Goal: Information Seeking & Learning: Learn about a topic

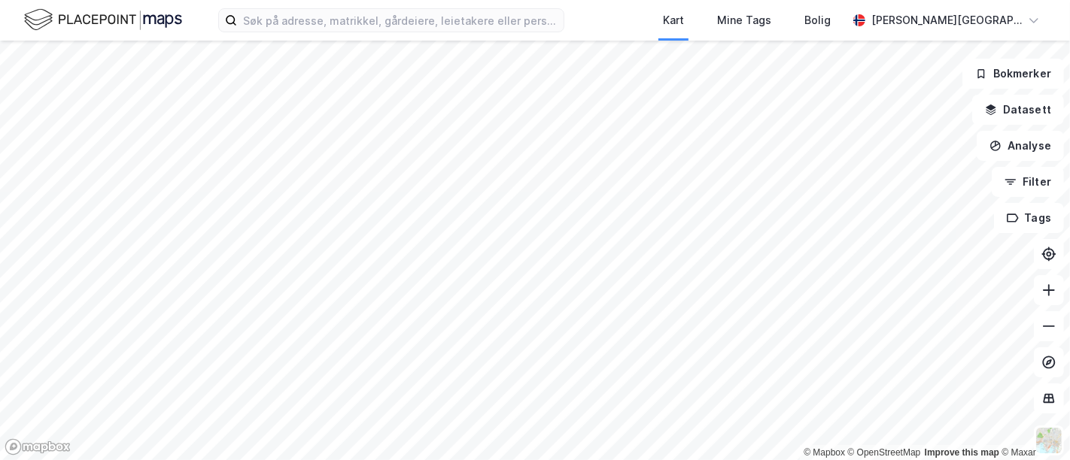
click at [366, 33] on div "Kart Mine Tags Bolig [PERSON_NAME][GEOGRAPHIC_DATA]" at bounding box center [535, 20] width 1070 height 41
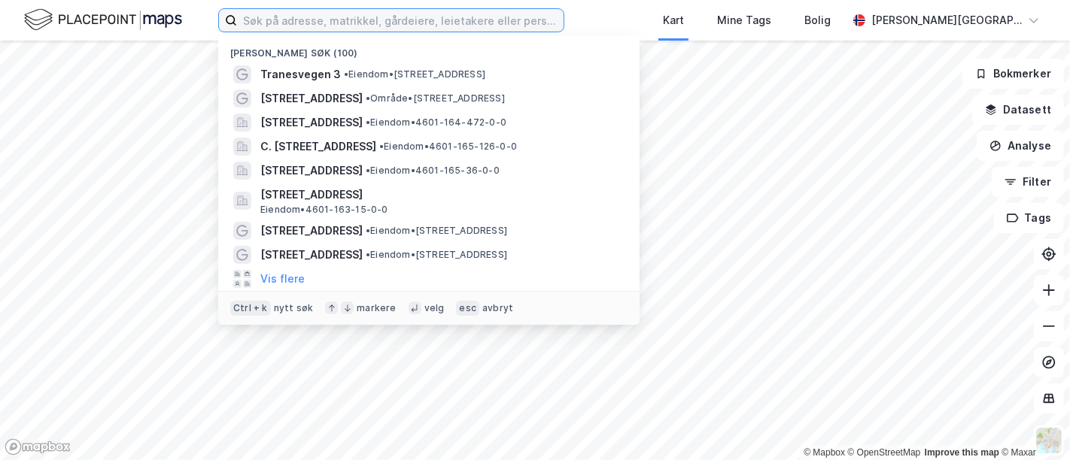
click at [379, 23] on input at bounding box center [400, 20] width 326 height 23
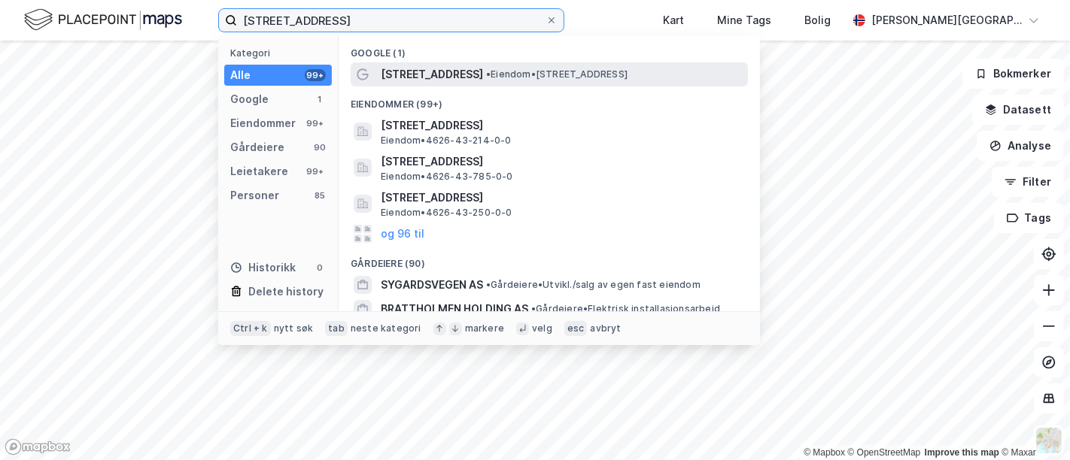
type input "[STREET_ADDRESS]"
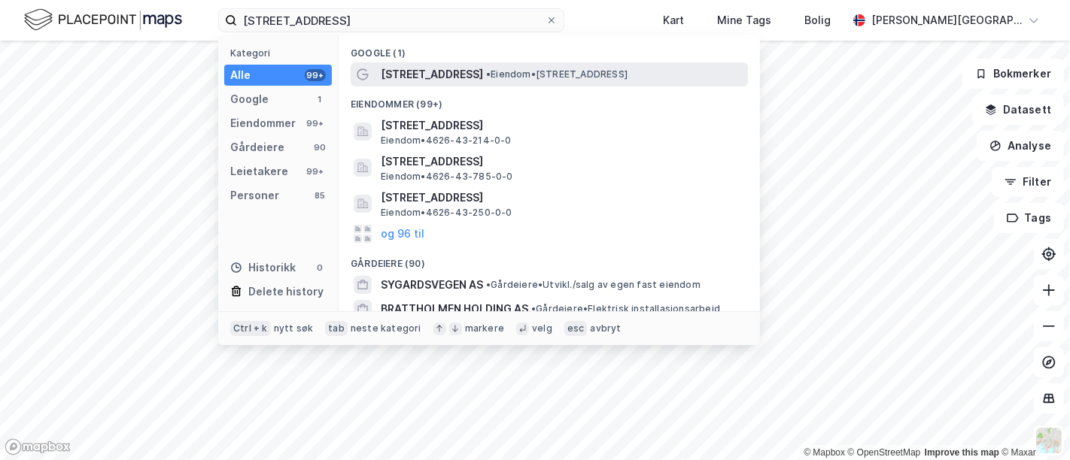
click at [442, 80] on span "[STREET_ADDRESS]" at bounding box center [432, 74] width 102 height 18
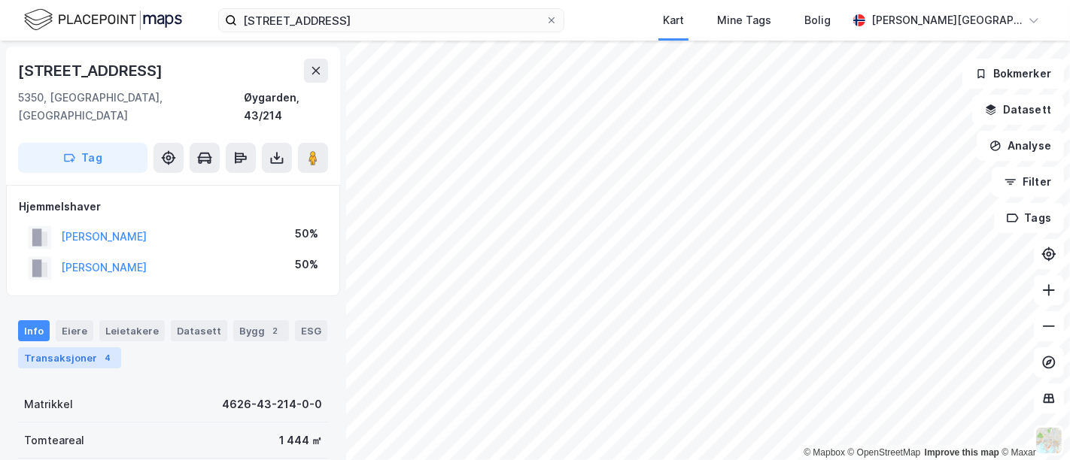
click at [93, 348] on div "Transaksjoner 4" at bounding box center [69, 358] width 103 height 21
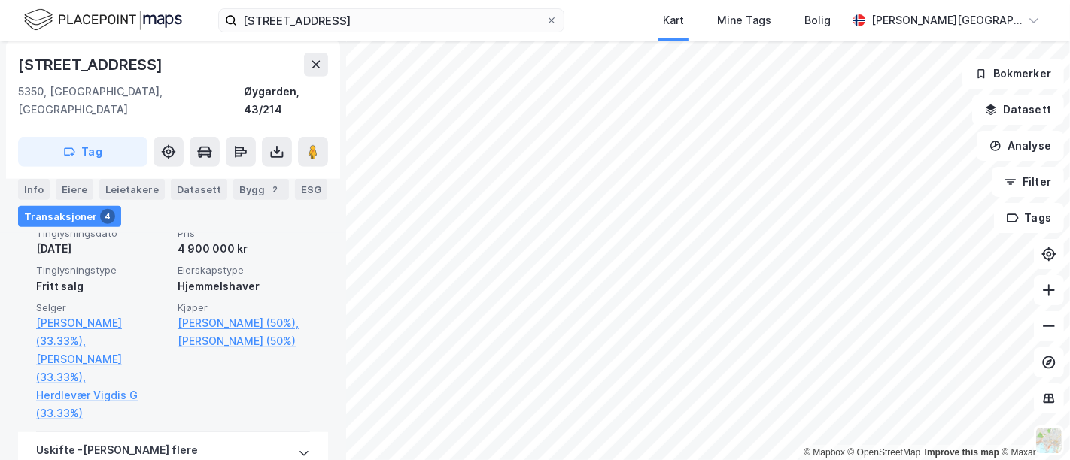
scroll to position [693, 0]
click at [111, 352] on link "[PERSON_NAME] (33.33%)," at bounding box center [102, 370] width 132 height 36
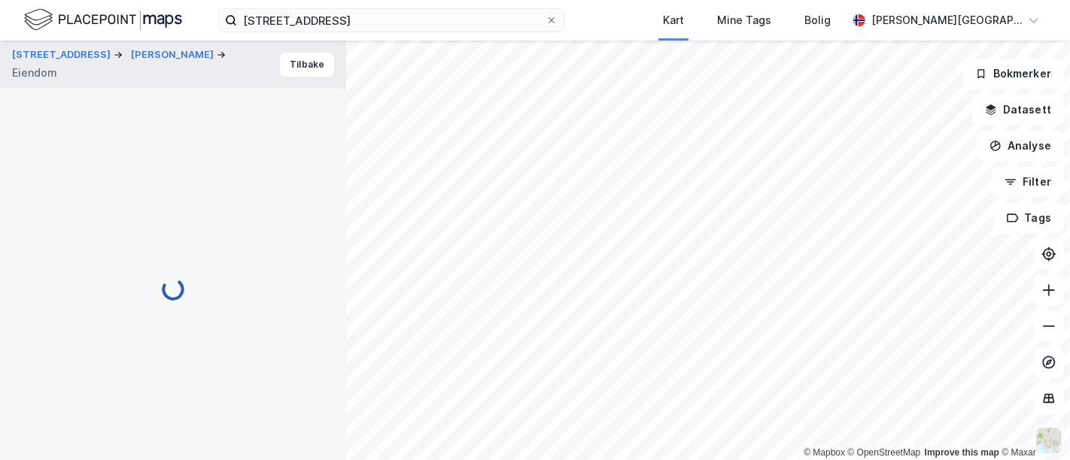
scroll to position [205, 0]
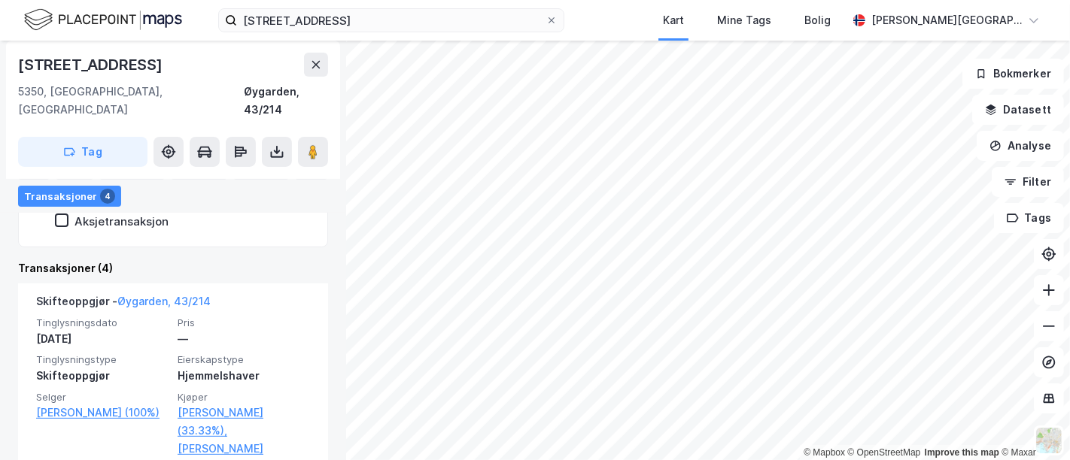
scroll to position [440, 0]
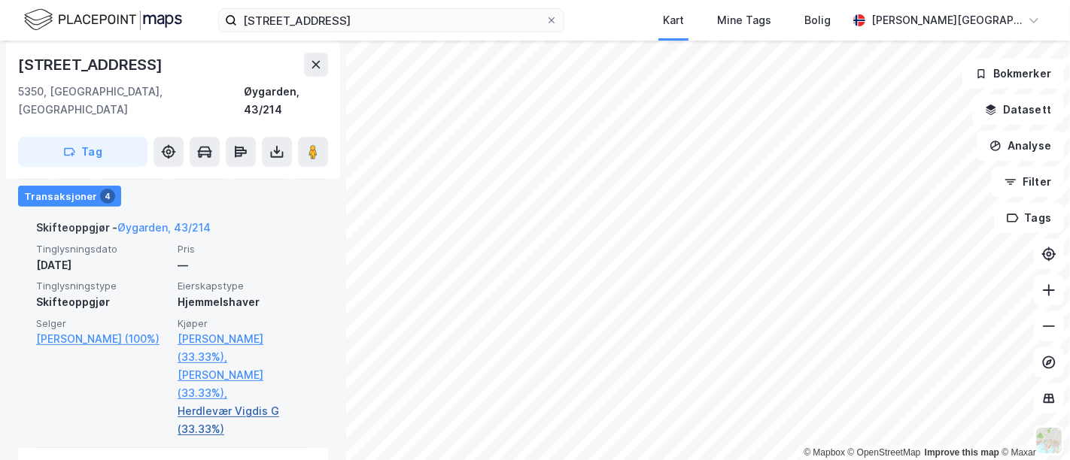
click at [204, 402] on link "Herdlevær Vigdis G (33.33%)" at bounding box center [244, 420] width 132 height 36
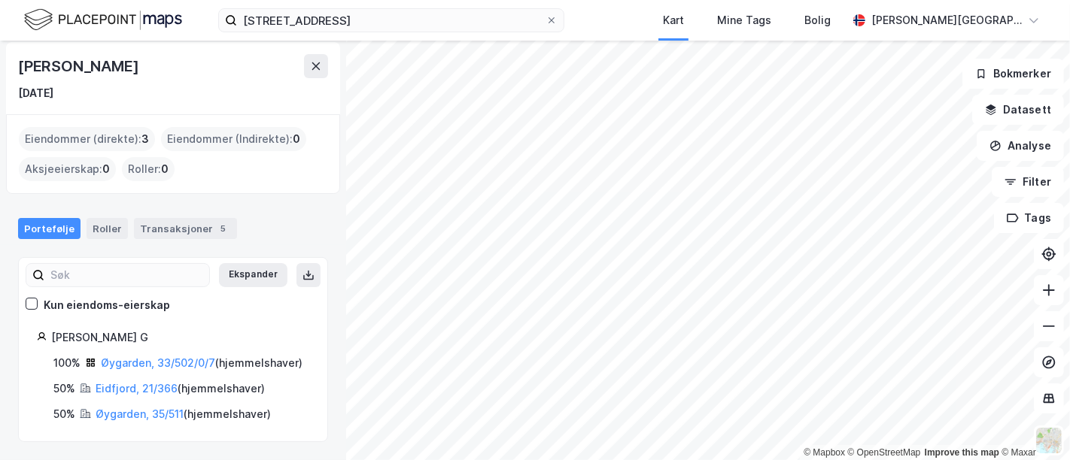
scroll to position [66, 0]
click at [158, 357] on link "Øygarden, 33/502/0/7" at bounding box center [158, 363] width 114 height 13
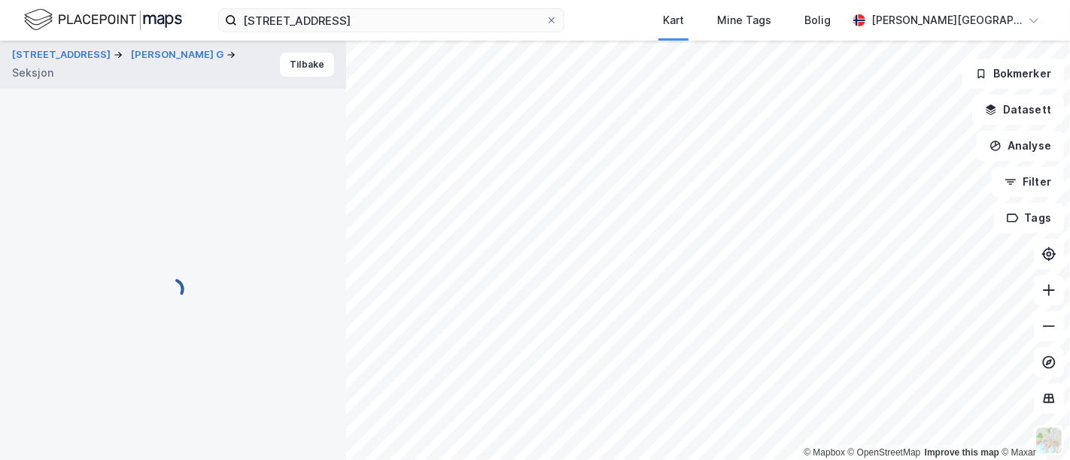
scroll to position [329, 0]
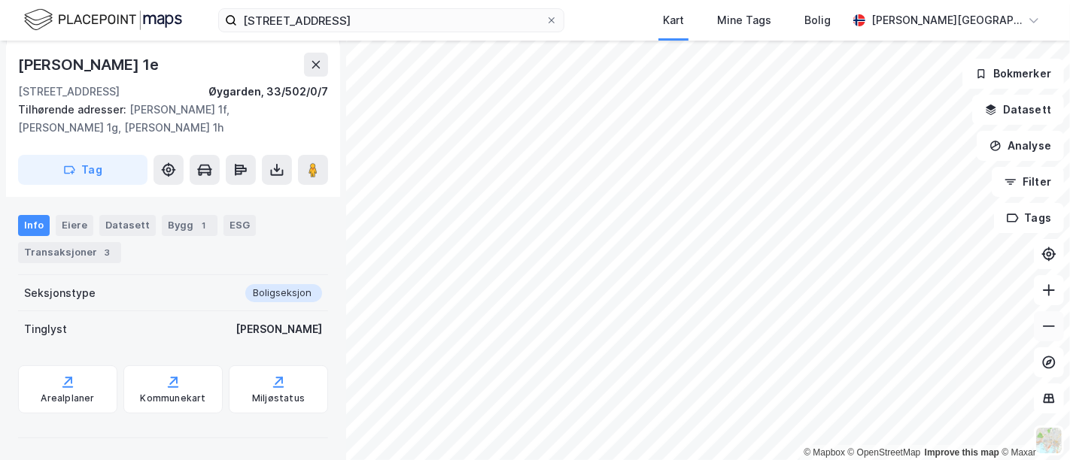
click at [1042, 329] on icon at bounding box center [1048, 326] width 15 height 15
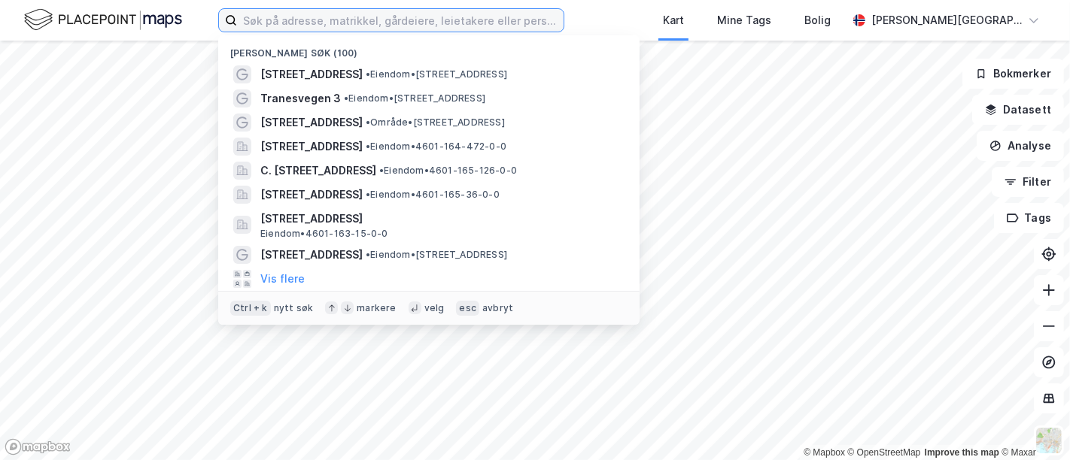
click at [391, 17] on input at bounding box center [400, 20] width 326 height 23
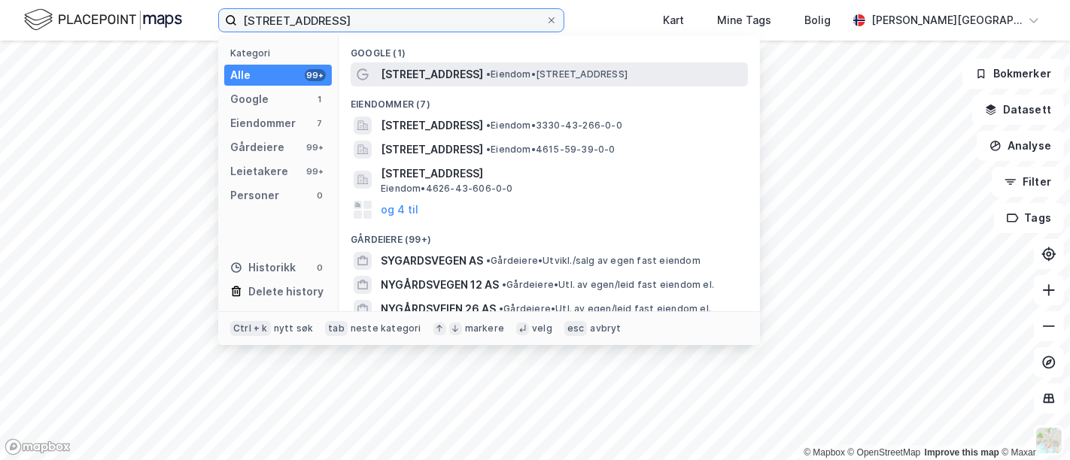
type input "[STREET_ADDRESS]"
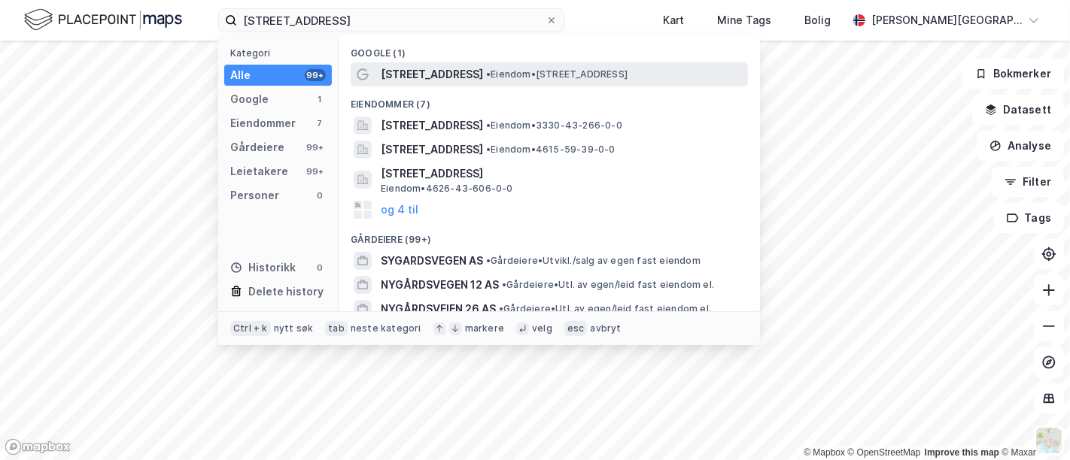
click at [422, 71] on span "[STREET_ADDRESS]" at bounding box center [432, 74] width 102 height 18
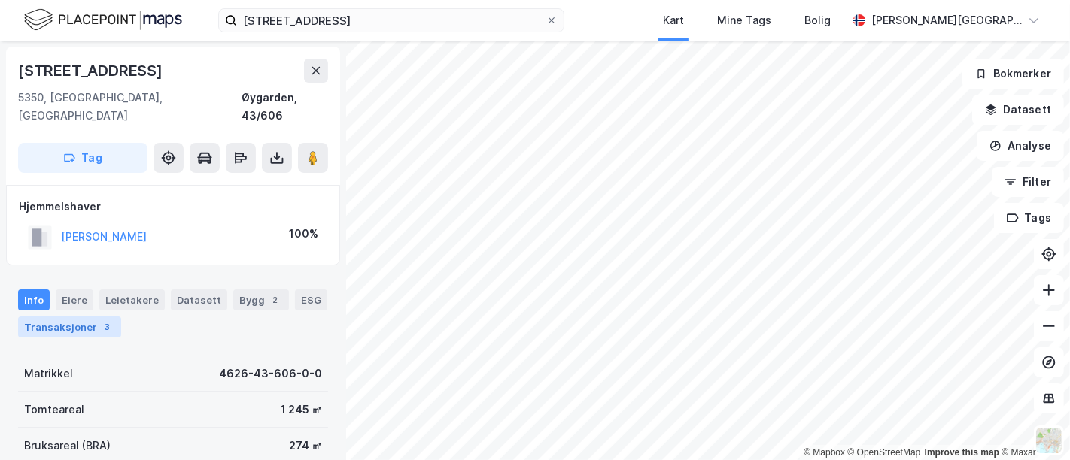
click at [93, 317] on div "Transaksjoner 3" at bounding box center [69, 327] width 103 height 21
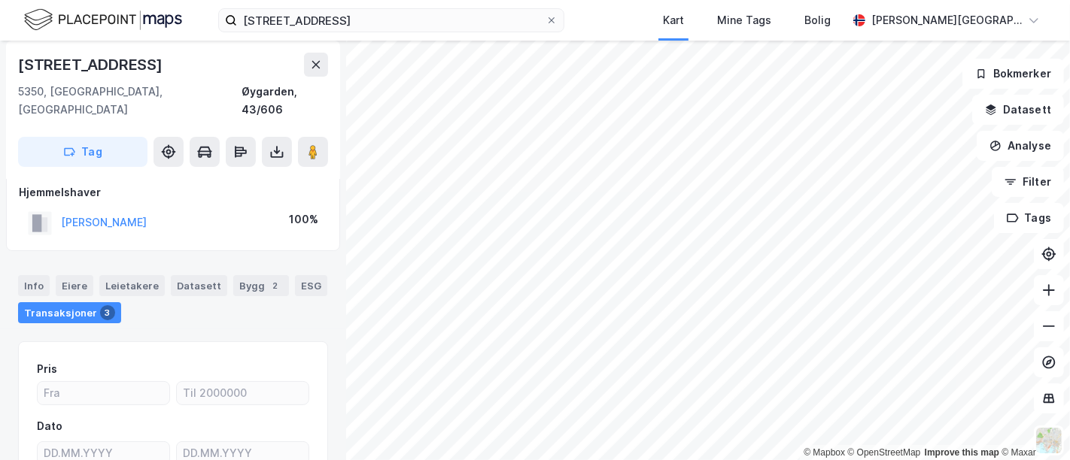
scroll to position [8, 0]
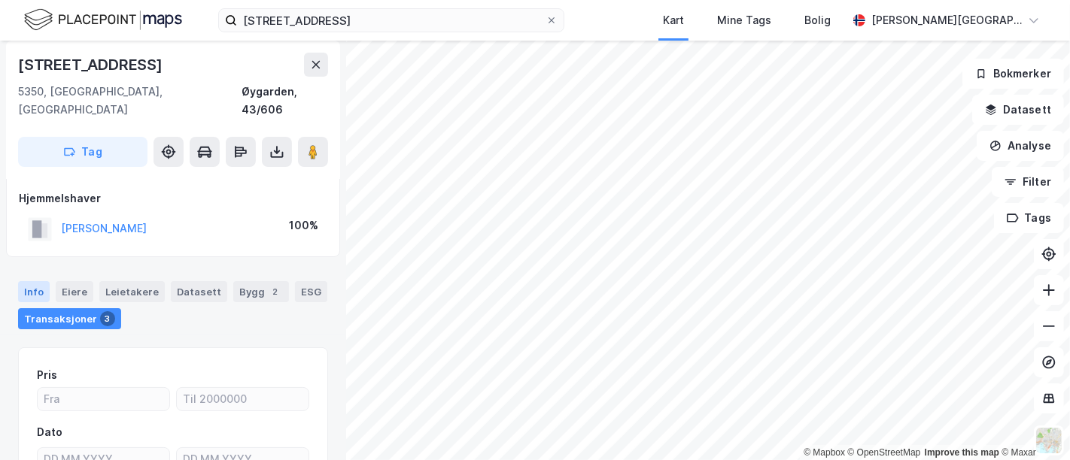
click at [41, 281] on div "Info" at bounding box center [34, 291] width 32 height 21
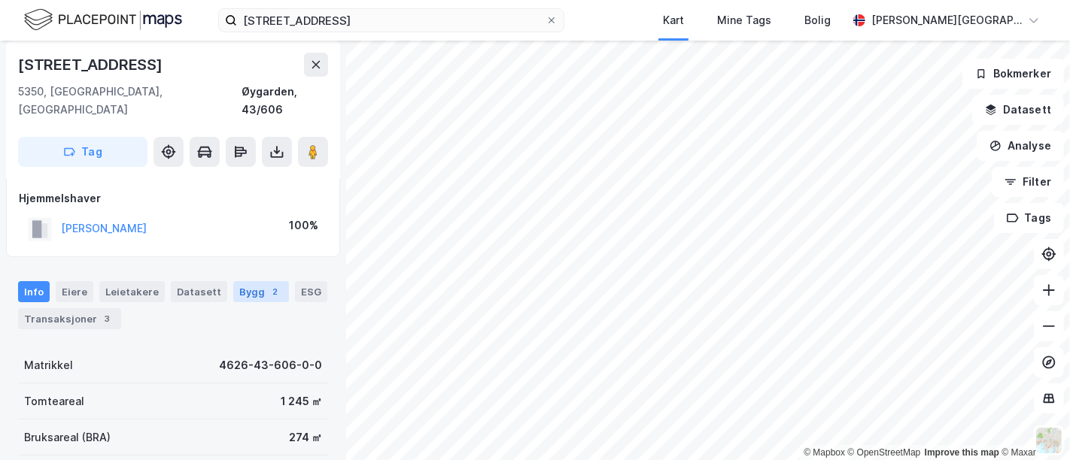
click at [234, 281] on div "Bygg 2" at bounding box center [261, 291] width 56 height 21
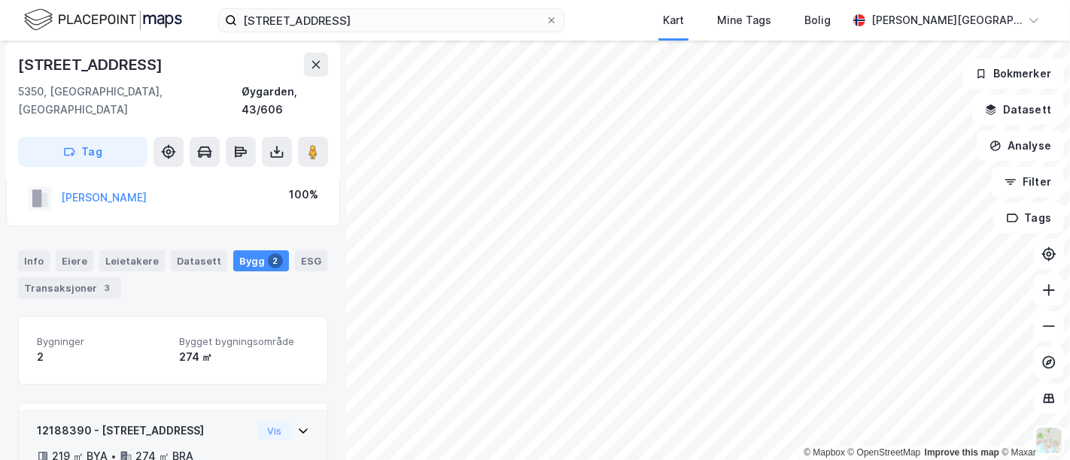
scroll to position [35, 0]
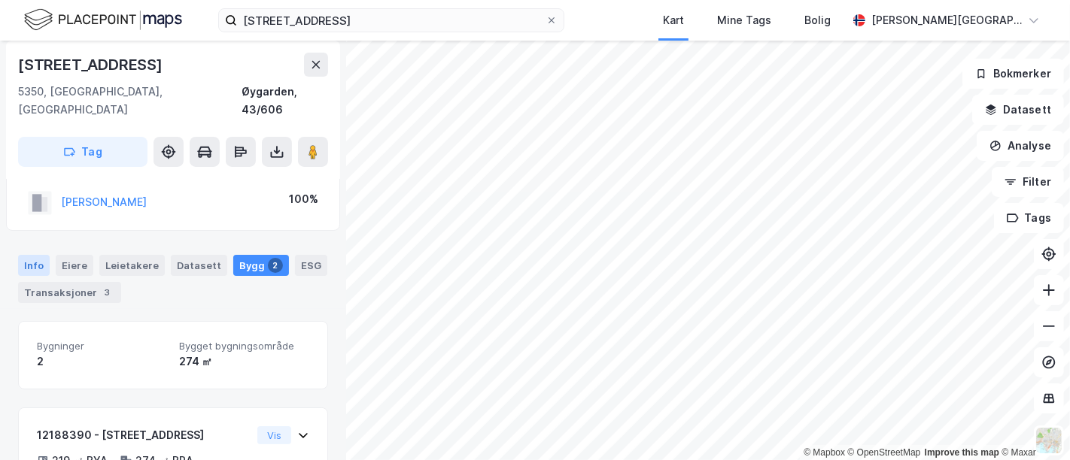
click at [29, 255] on div "Info" at bounding box center [34, 265] width 32 height 21
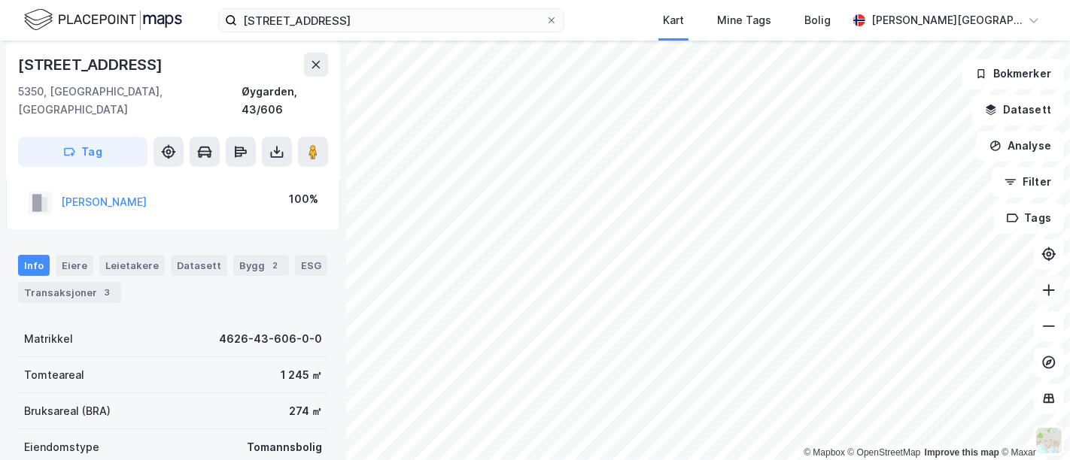
click at [1052, 297] on icon at bounding box center [1048, 290] width 15 height 15
click at [309, 141] on button at bounding box center [313, 152] width 30 height 30
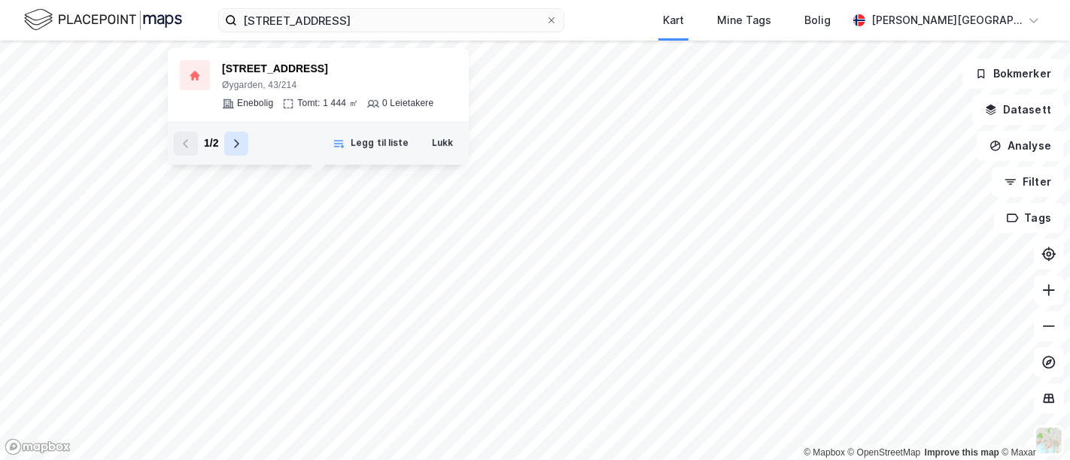
click at [227, 137] on button at bounding box center [236, 144] width 24 height 24
click at [181, 135] on button at bounding box center [186, 144] width 24 height 24
click at [238, 144] on icon at bounding box center [236, 144] width 12 height 12
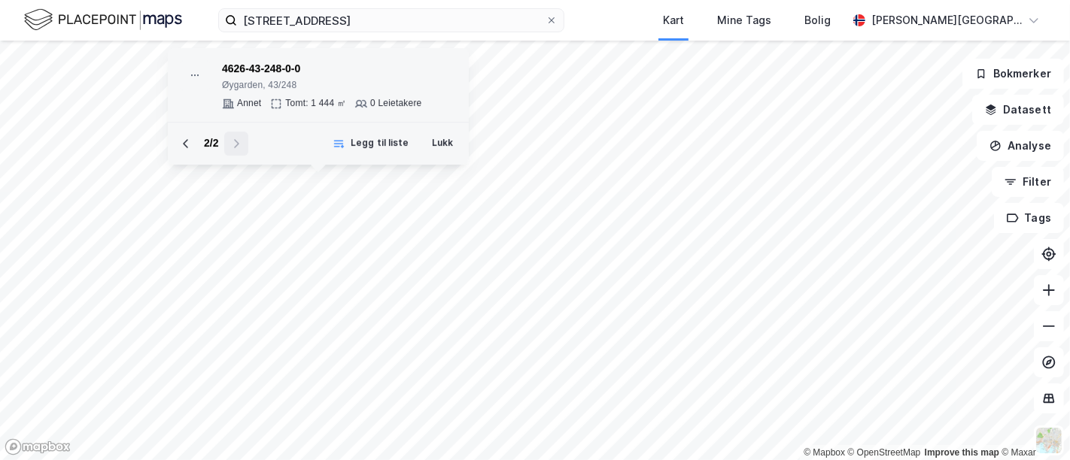
click at [275, 65] on div "4626-43-248-0-0" at bounding box center [321, 69] width 199 height 18
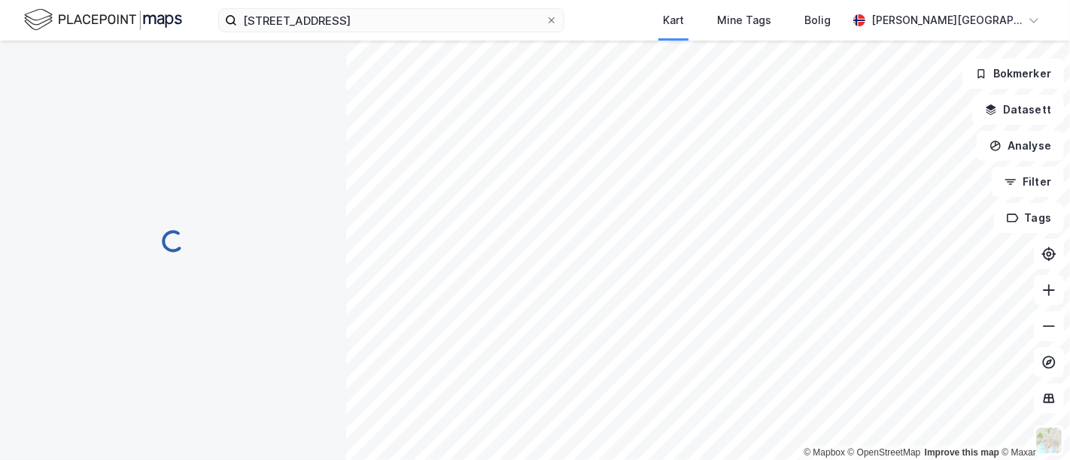
scroll to position [35, 0]
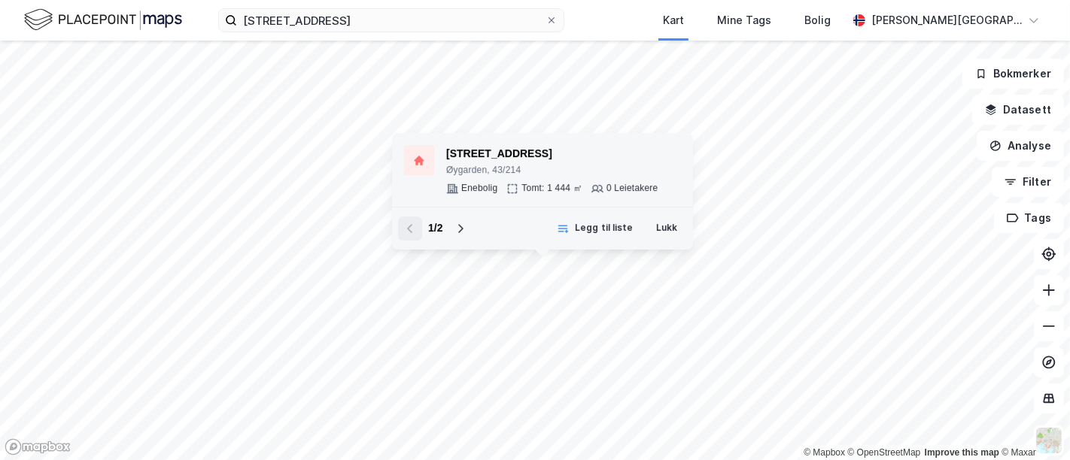
click at [478, 156] on div "[STREET_ADDRESS]" at bounding box center [551, 154] width 211 height 18
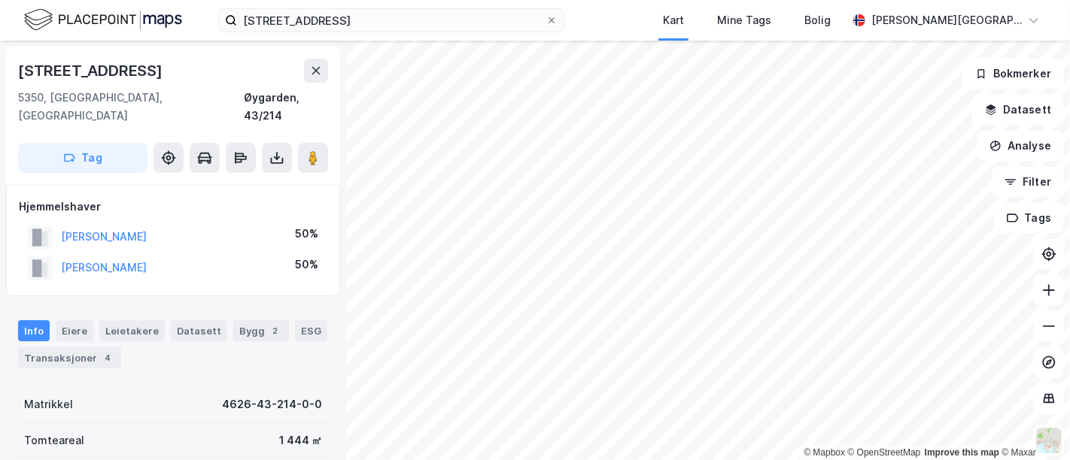
scroll to position [35, 0]
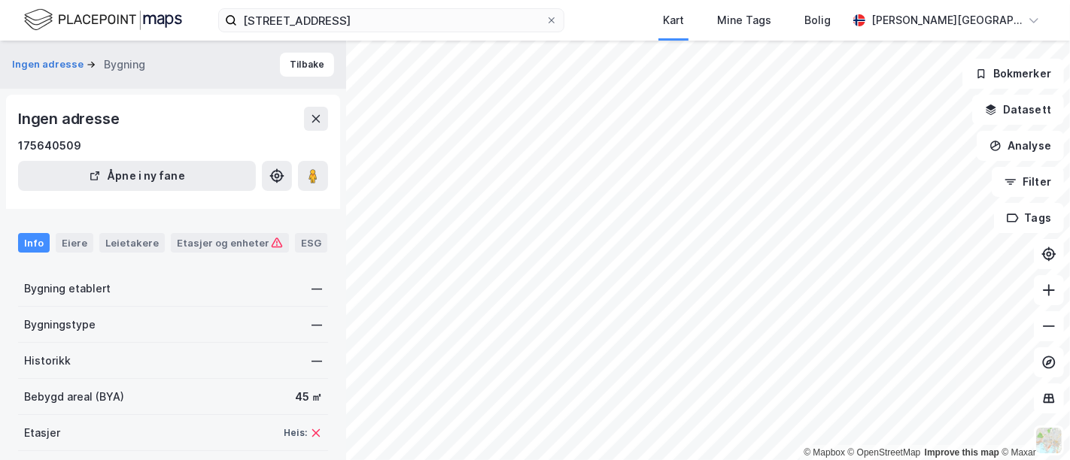
scroll to position [35, 0]
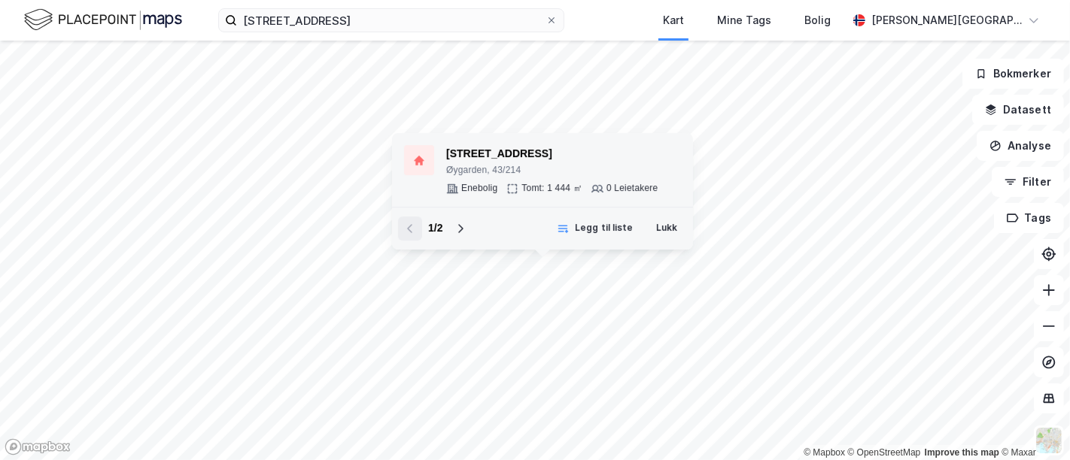
click at [506, 161] on div "[STREET_ADDRESS]" at bounding box center [551, 154] width 211 height 18
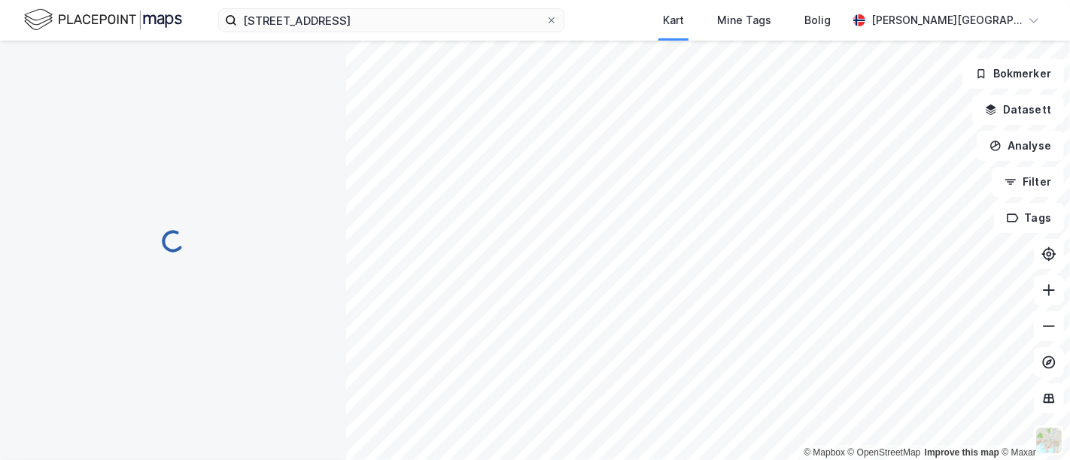
scroll to position [35, 0]
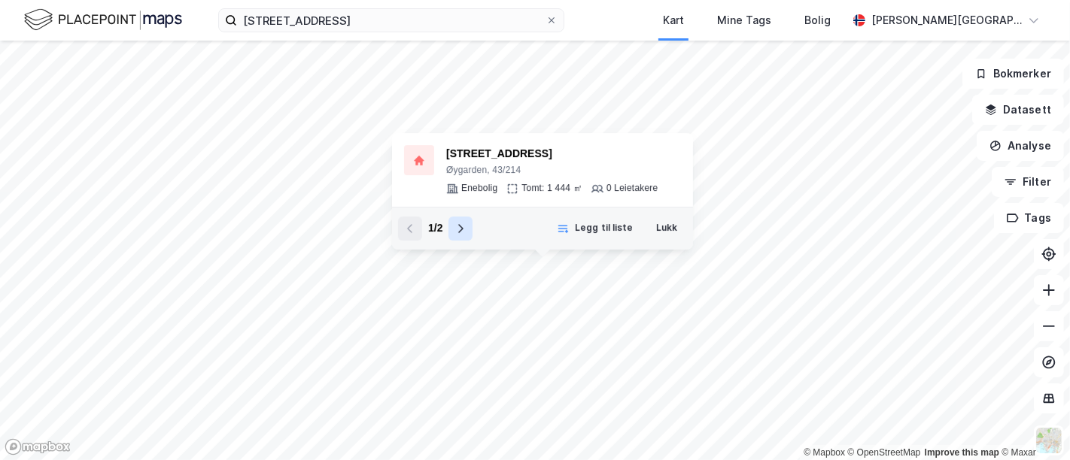
click at [466, 220] on button at bounding box center [460, 229] width 24 height 24
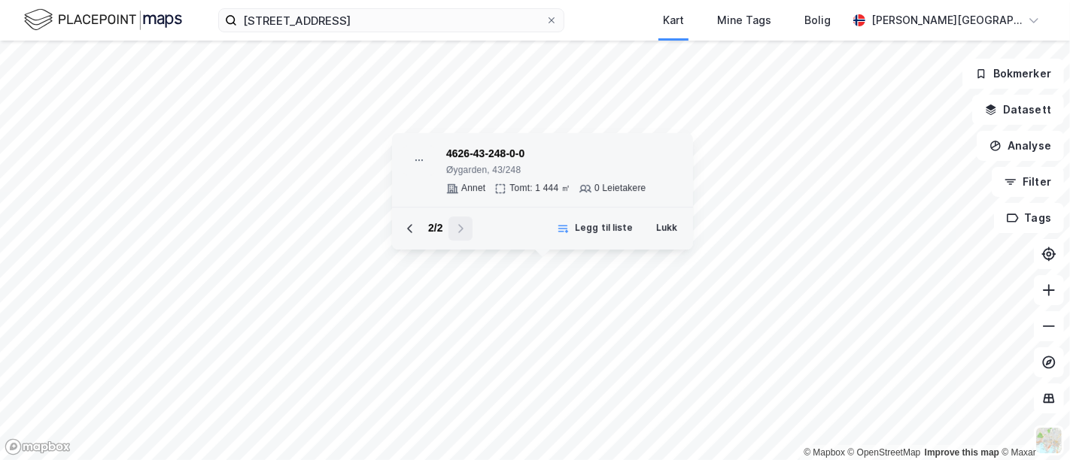
click at [489, 159] on div "4626-43-248-0-0" at bounding box center [545, 154] width 199 height 18
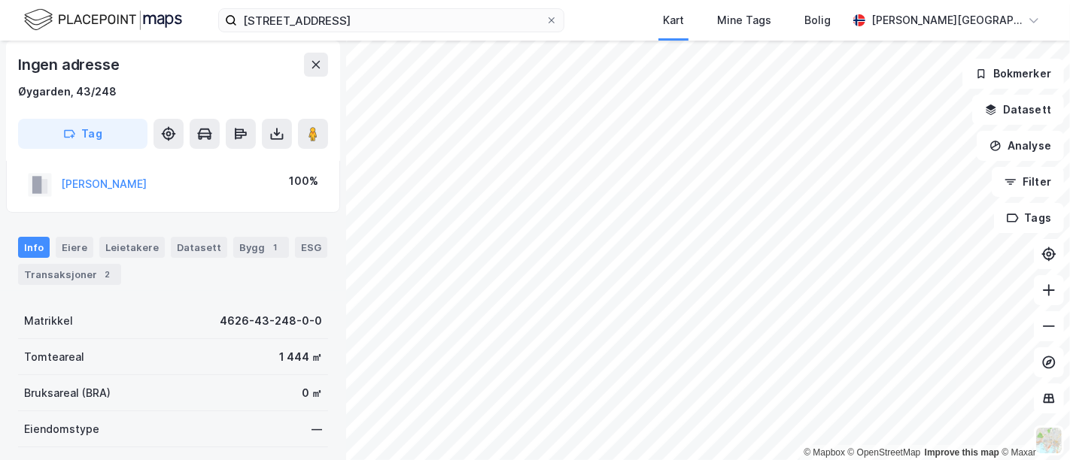
scroll to position [101, 0]
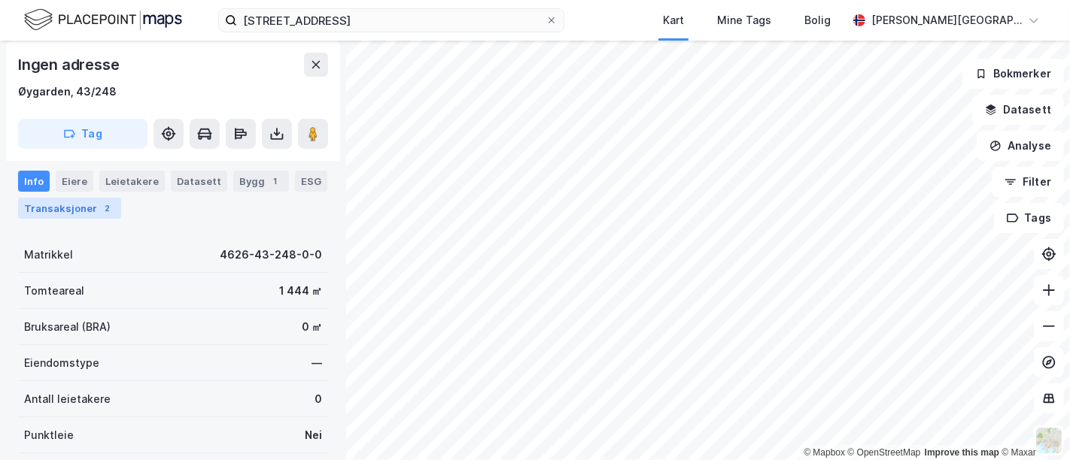
click at [100, 205] on div "2" at bounding box center [107, 208] width 15 height 15
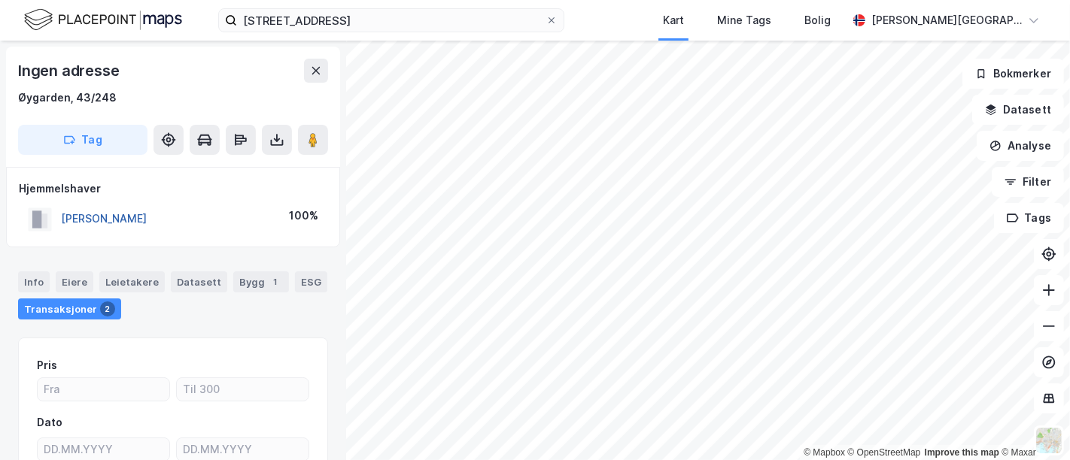
click at [0, 0] on button "[PERSON_NAME]" at bounding box center [0, 0] width 0 height 0
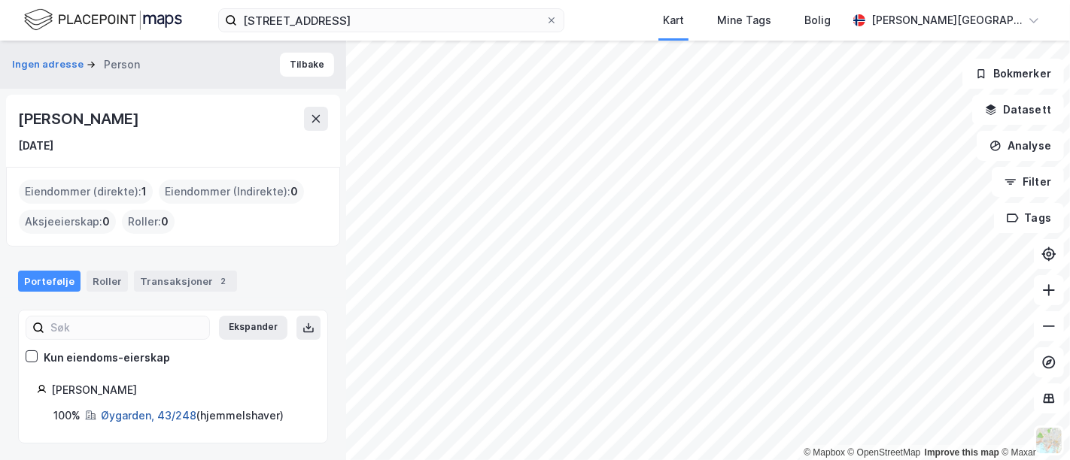
click at [126, 411] on link "Øygarden, 43/248" at bounding box center [149, 415] width 96 height 13
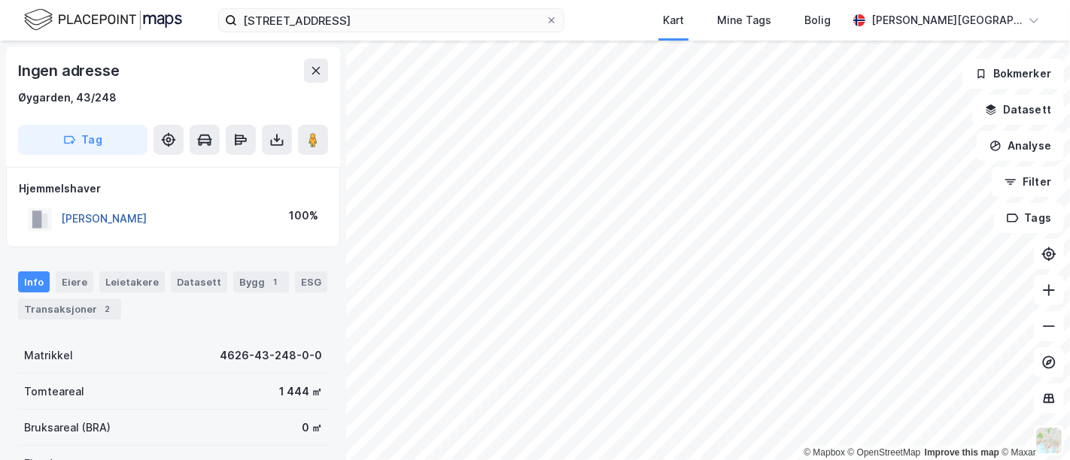
click at [0, 0] on button "GUNDEGJERDE ELSE KAREN" at bounding box center [0, 0] width 0 height 0
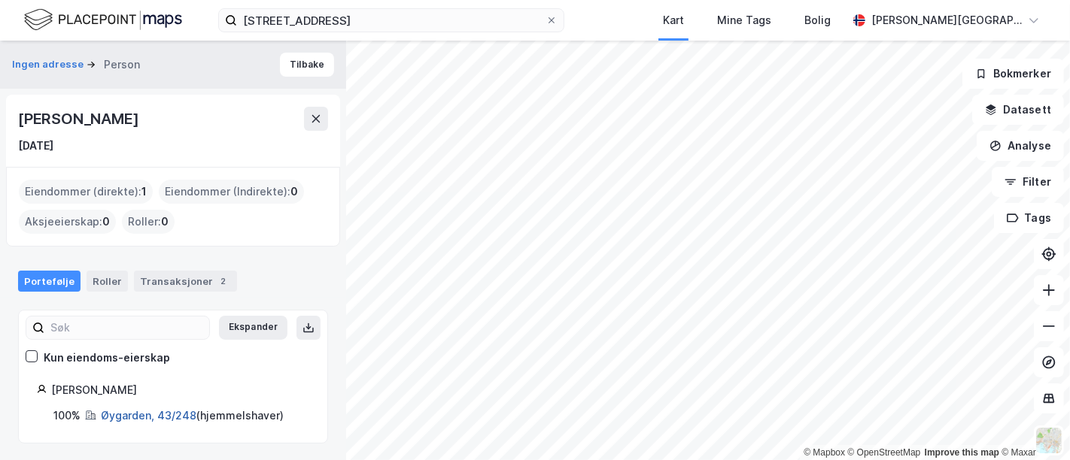
click at [136, 411] on link "Øygarden, 43/248" at bounding box center [149, 415] width 96 height 13
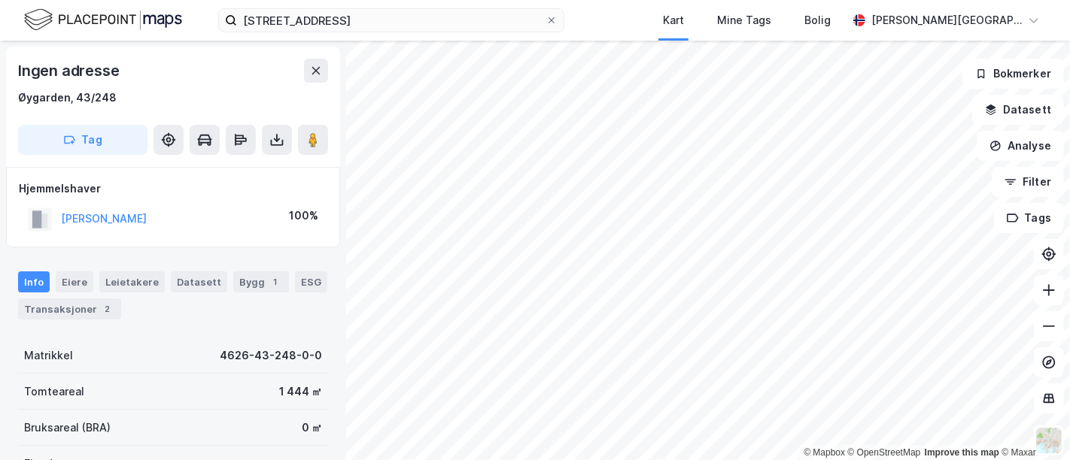
scroll to position [8, 0]
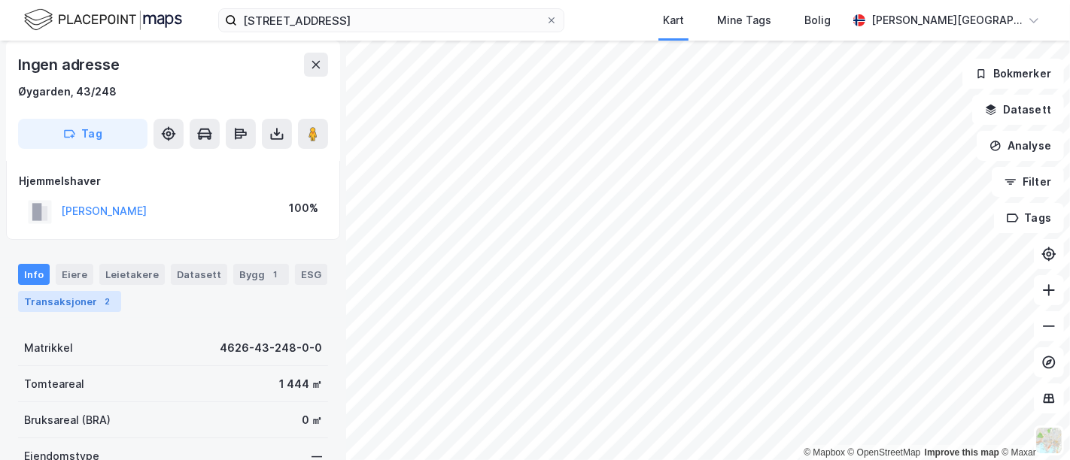
click at [100, 299] on div "2" at bounding box center [107, 301] width 15 height 15
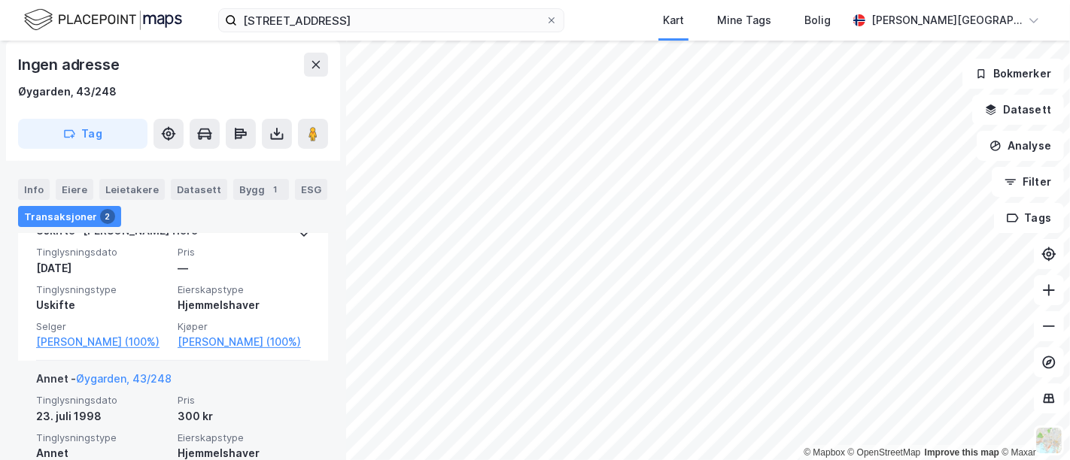
scroll to position [387, 0]
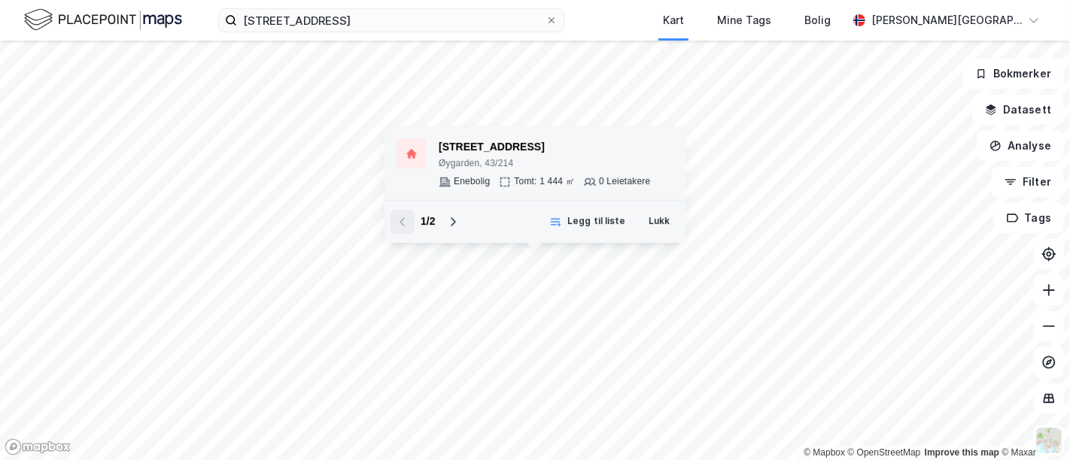
click at [472, 161] on div "Øygarden, 43/214" at bounding box center [544, 164] width 211 height 12
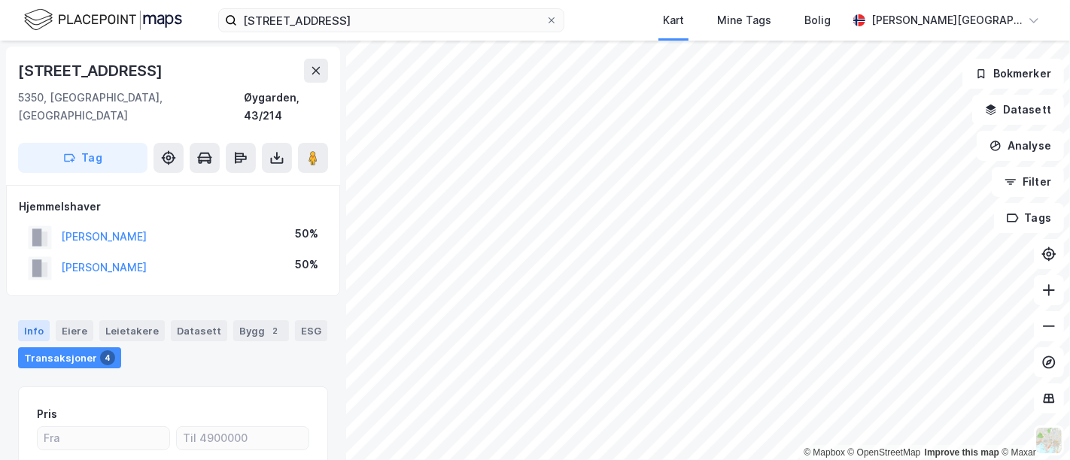
click at [38, 320] on div "Info" at bounding box center [34, 330] width 32 height 21
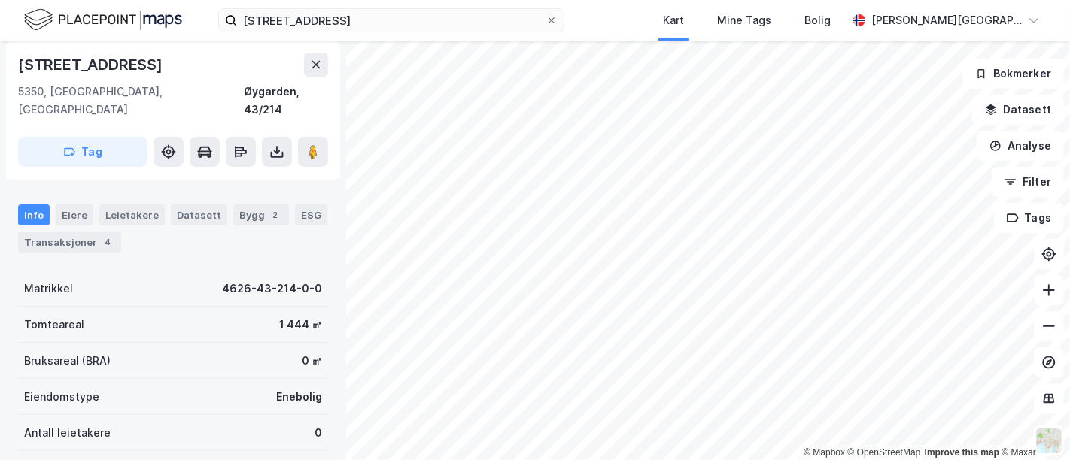
scroll to position [117, 0]
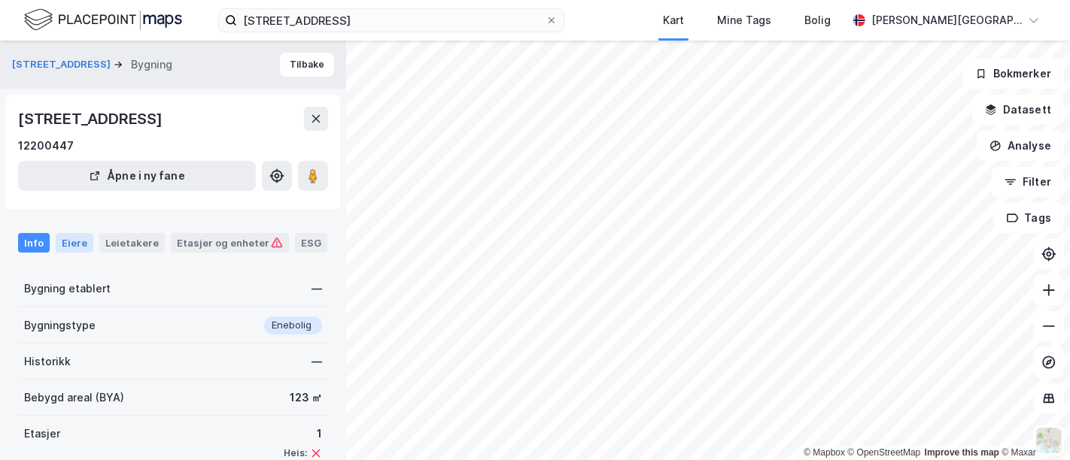
click at [78, 244] on div "Eiere" at bounding box center [75, 243] width 38 height 20
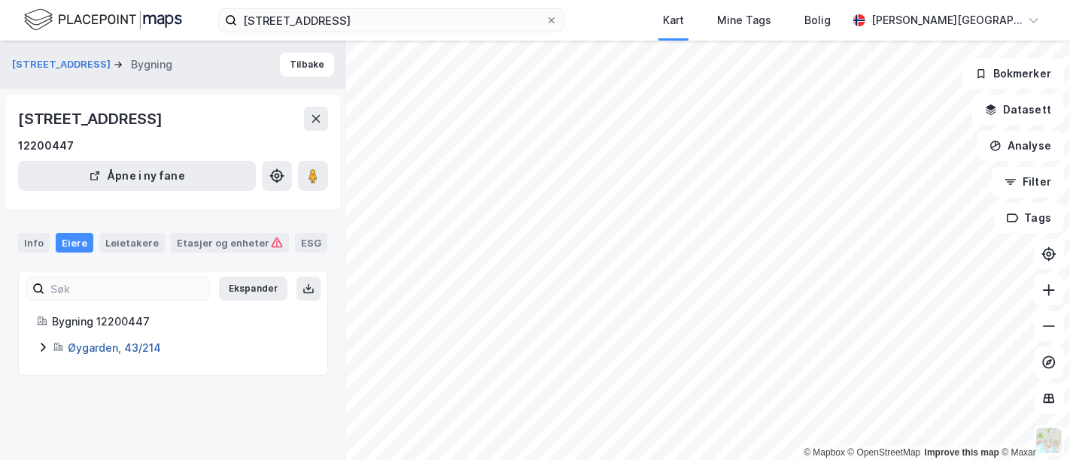
click at [122, 347] on link "Øygarden, 43/214" at bounding box center [114, 348] width 93 height 13
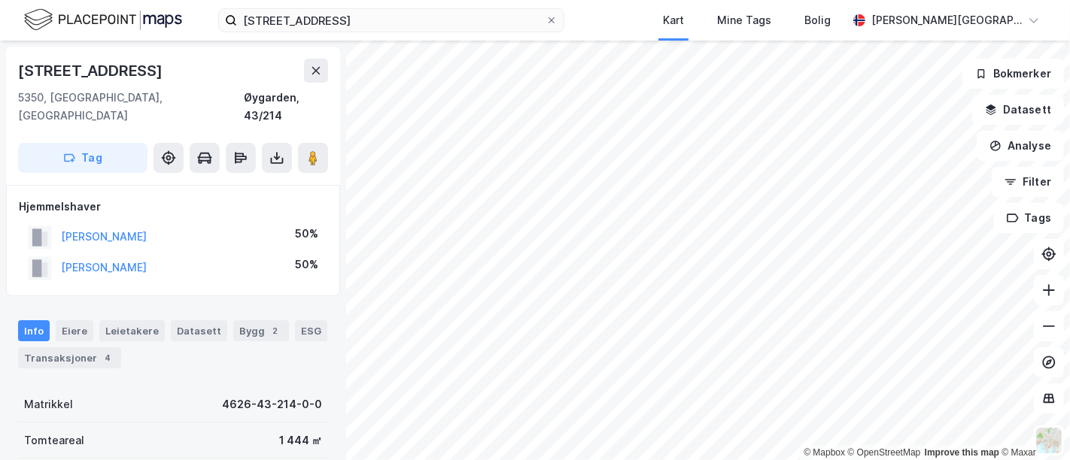
scroll to position [5, 0]
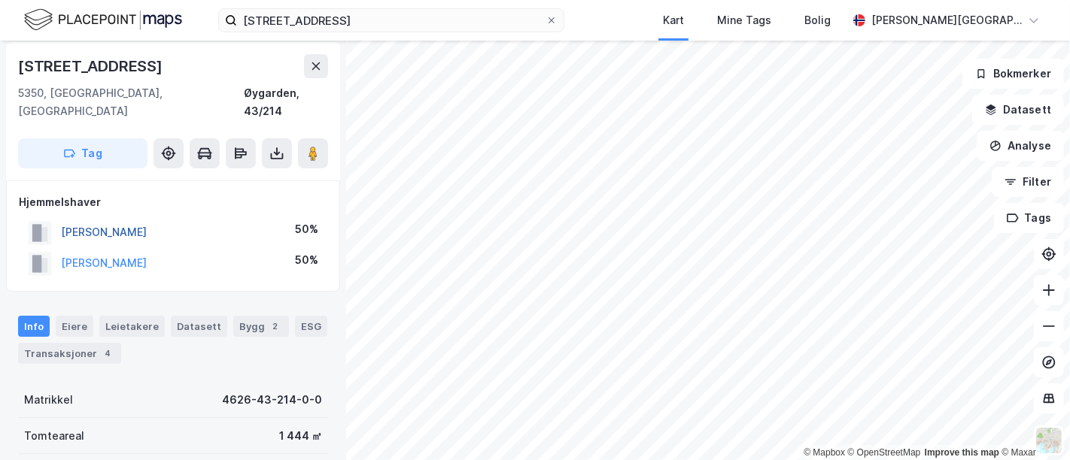
click at [0, 0] on button "[PERSON_NAME]" at bounding box center [0, 0] width 0 height 0
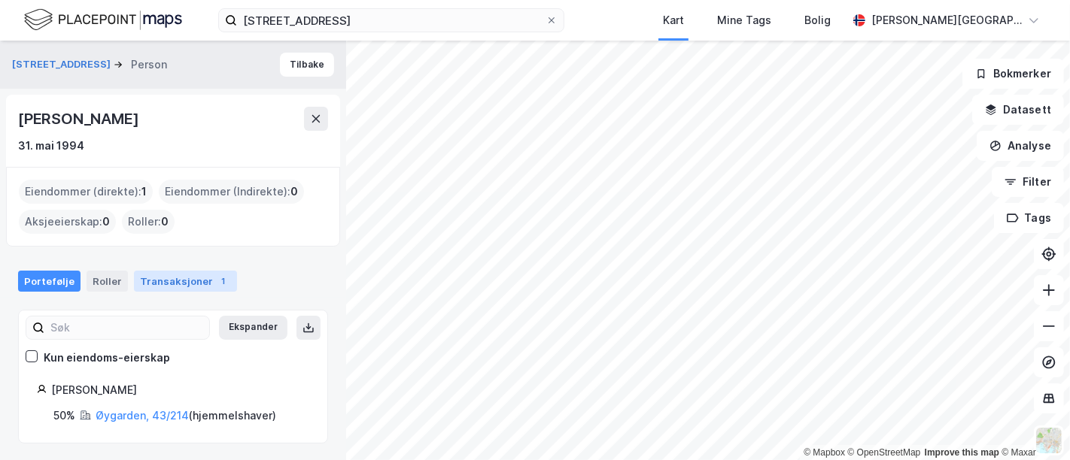
click at [187, 274] on div "Transaksjoner 1" at bounding box center [185, 281] width 103 height 21
